Goal: Task Accomplishment & Management: Use online tool/utility

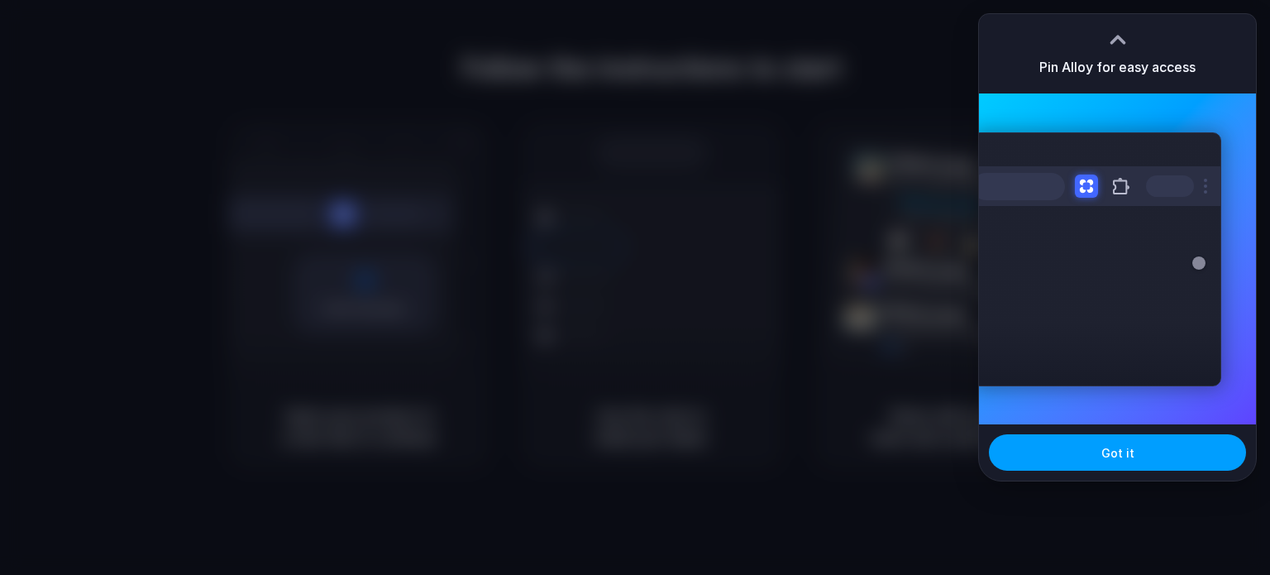
click at [1118, 452] on span "Got it" at bounding box center [1118, 452] width 33 height 17
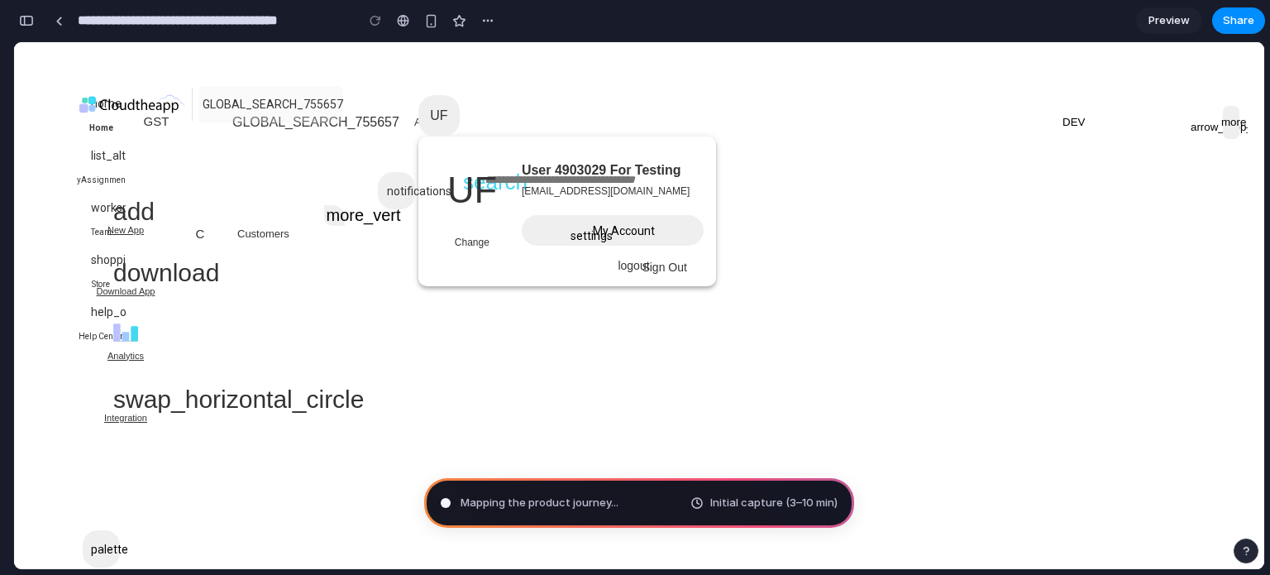
click at [688, 505] on div "Mapping the product journey ... Initial capture (3–10 min)" at bounding box center [639, 503] width 430 height 50
click at [594, 505] on span "Mapping the product journey ..." at bounding box center [540, 503] width 158 height 17
type input "**********"
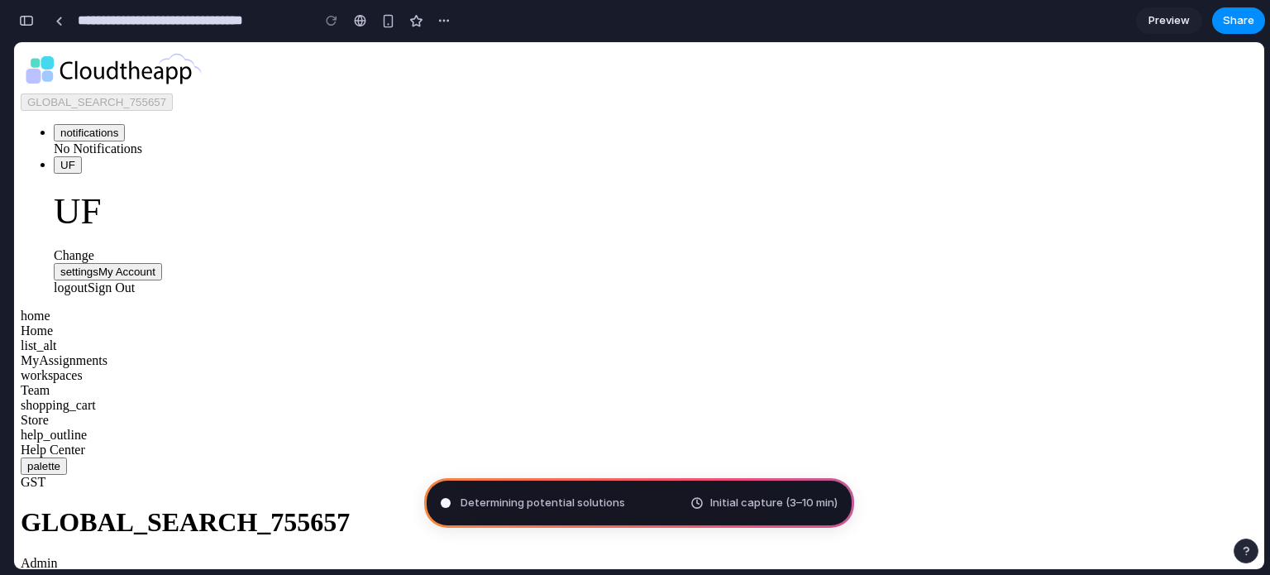
scroll to position [708, 0]
click at [30, 18] on div "button" at bounding box center [26, 21] width 15 height 12
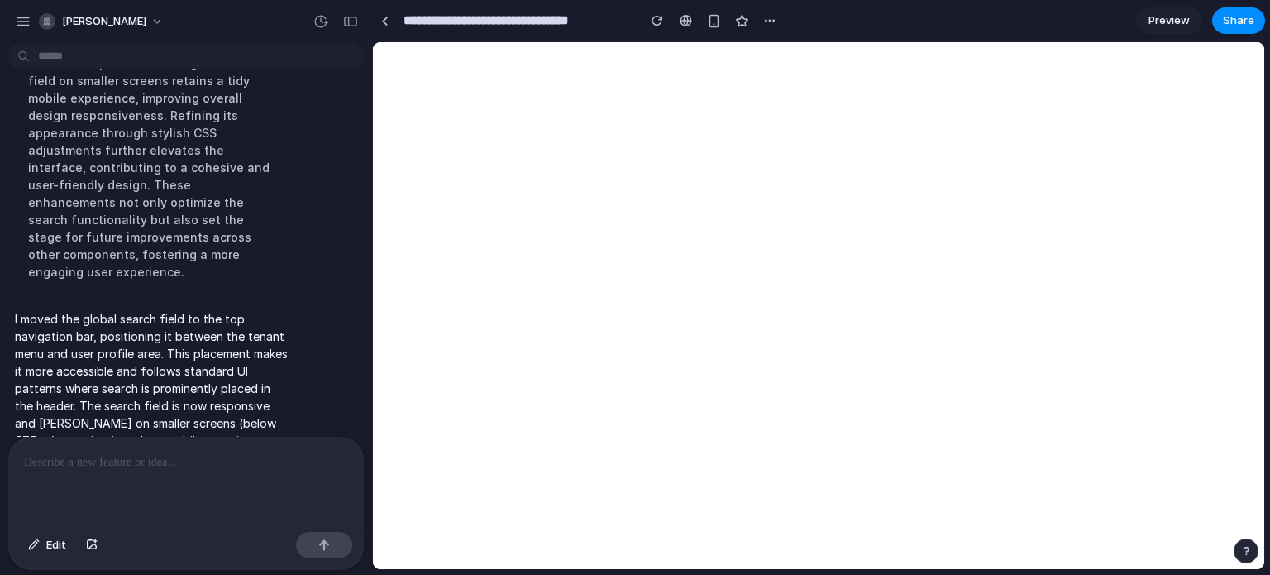
scroll to position [0, 0]
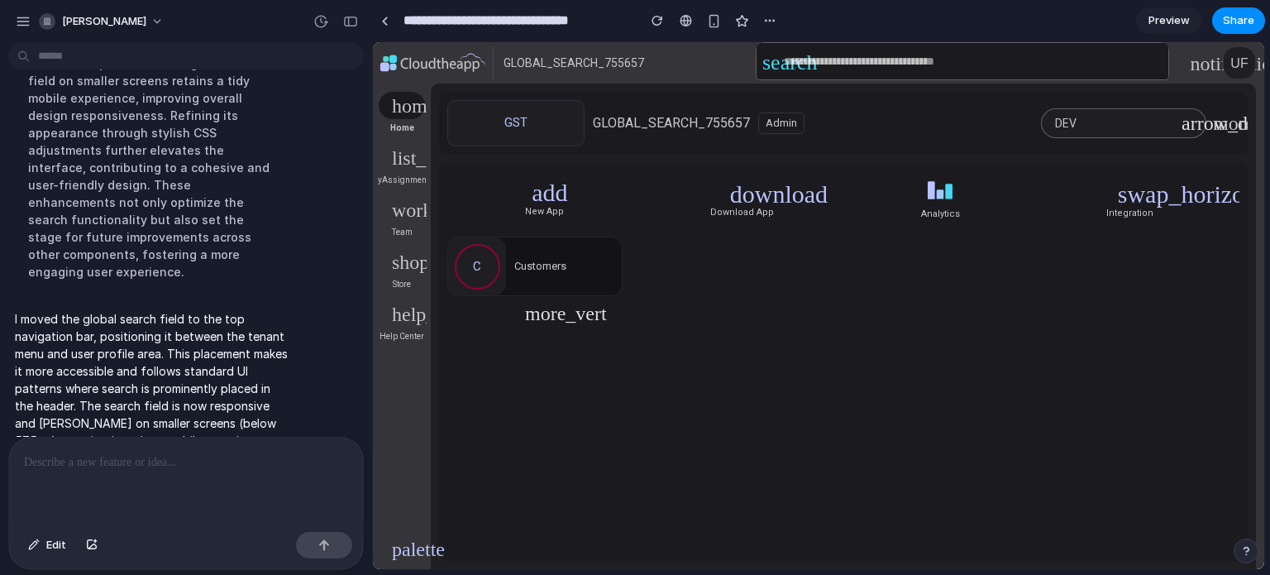
click at [897, 67] on input at bounding box center [972, 62] width 376 height 15
type input "*"
click at [382, 18] on div at bounding box center [384, 21] width 7 height 9
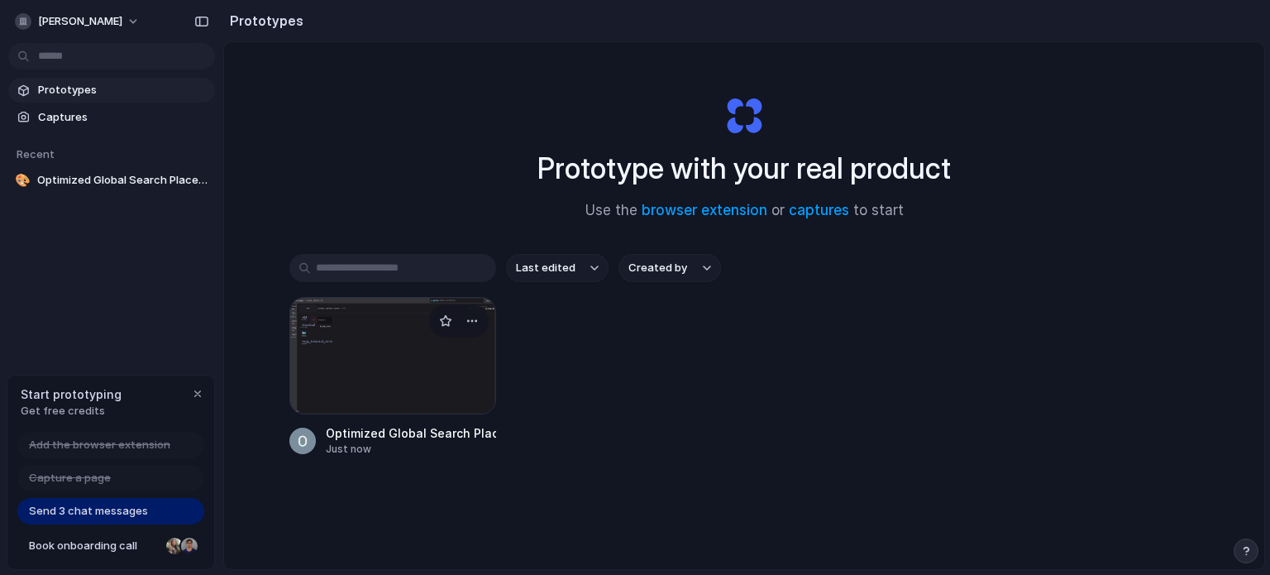
click at [368, 356] on div at bounding box center [392, 355] width 207 height 117
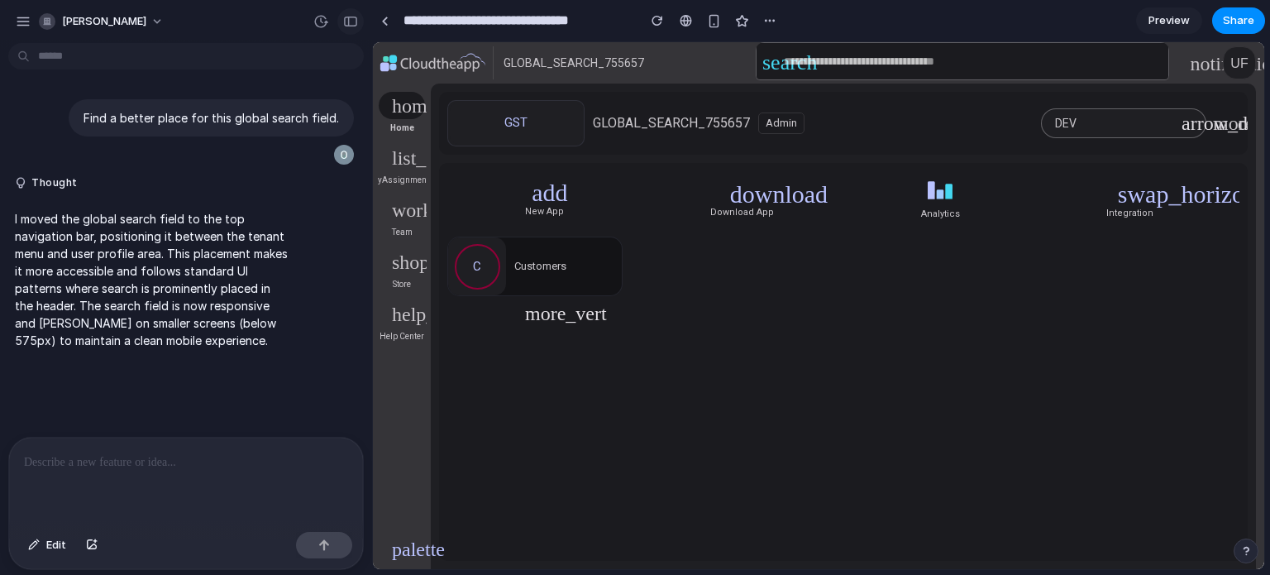
click at [348, 23] on div "button" at bounding box center [350, 22] width 15 height 12
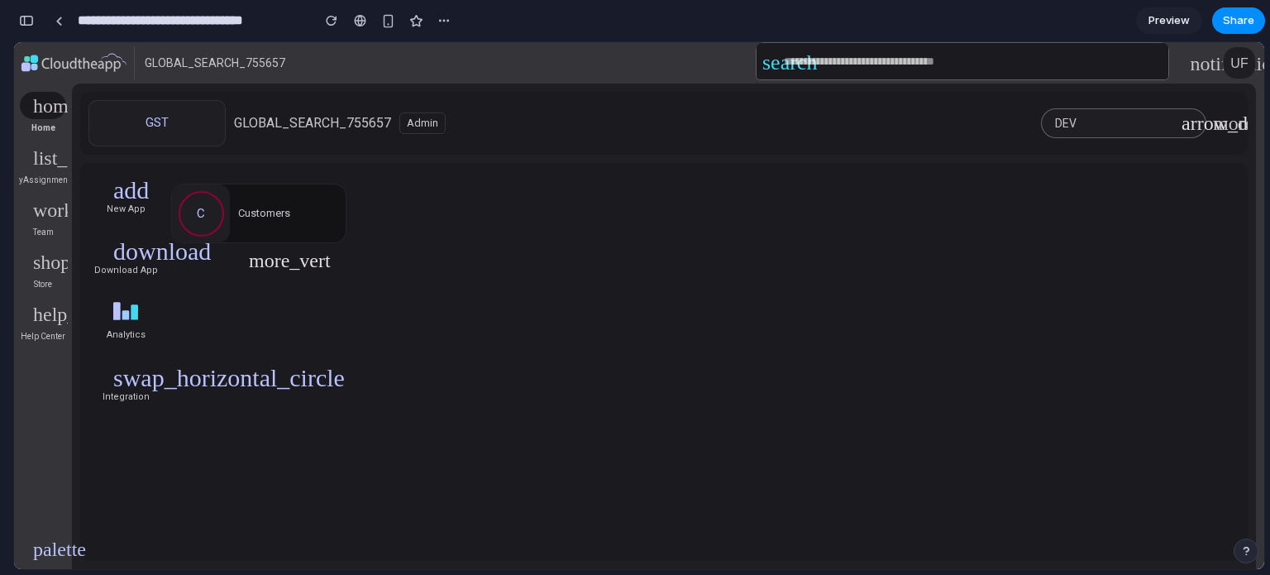
click at [859, 60] on input at bounding box center [972, 62] width 376 height 15
type input "*"
click at [1097, 124] on span "DEV" at bounding box center [1118, 123] width 127 height 30
click at [1222, 127] on mat-icon "more_vert" at bounding box center [1223, 123] width 20 height 20
click at [387, 12] on button "button" at bounding box center [387, 20] width 25 height 25
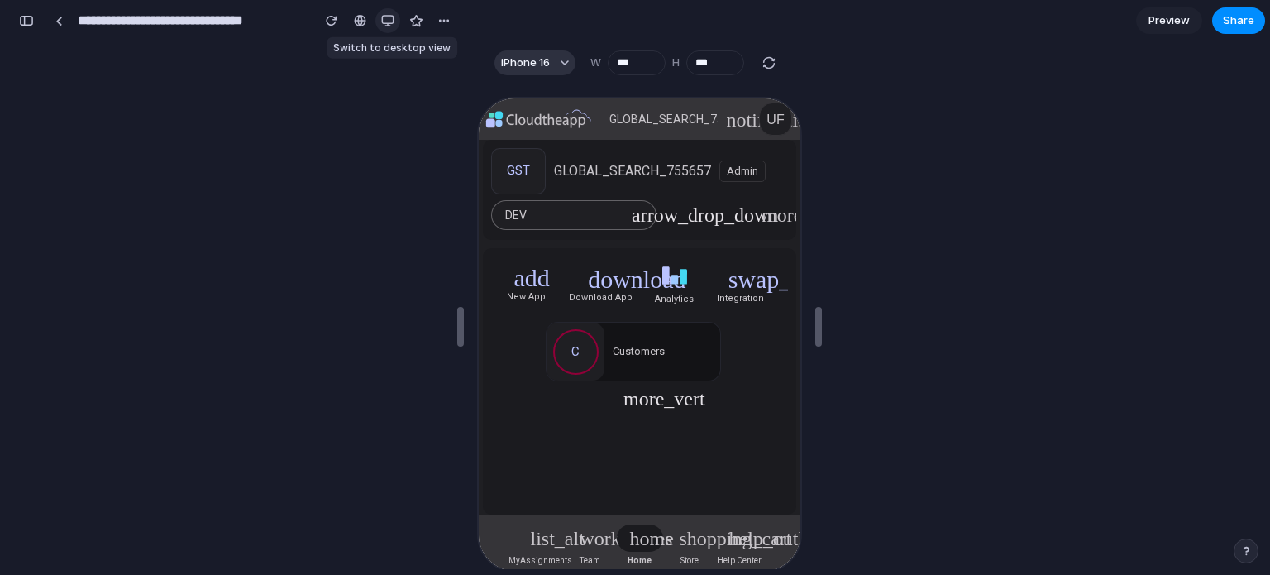
click at [387, 12] on button "button" at bounding box center [387, 20] width 25 height 25
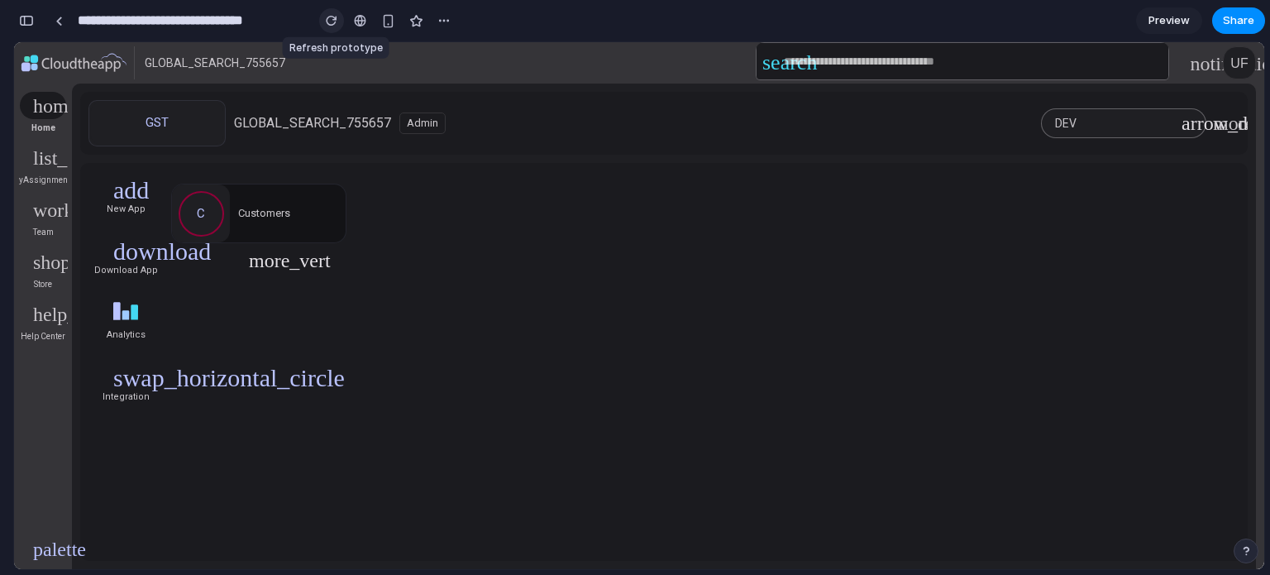
click at [333, 19] on div "button" at bounding box center [332, 21] width 12 height 12
click at [1236, 57] on span "UF" at bounding box center [1239, 63] width 17 height 33
